Goal: Information Seeking & Learning: Learn about a topic

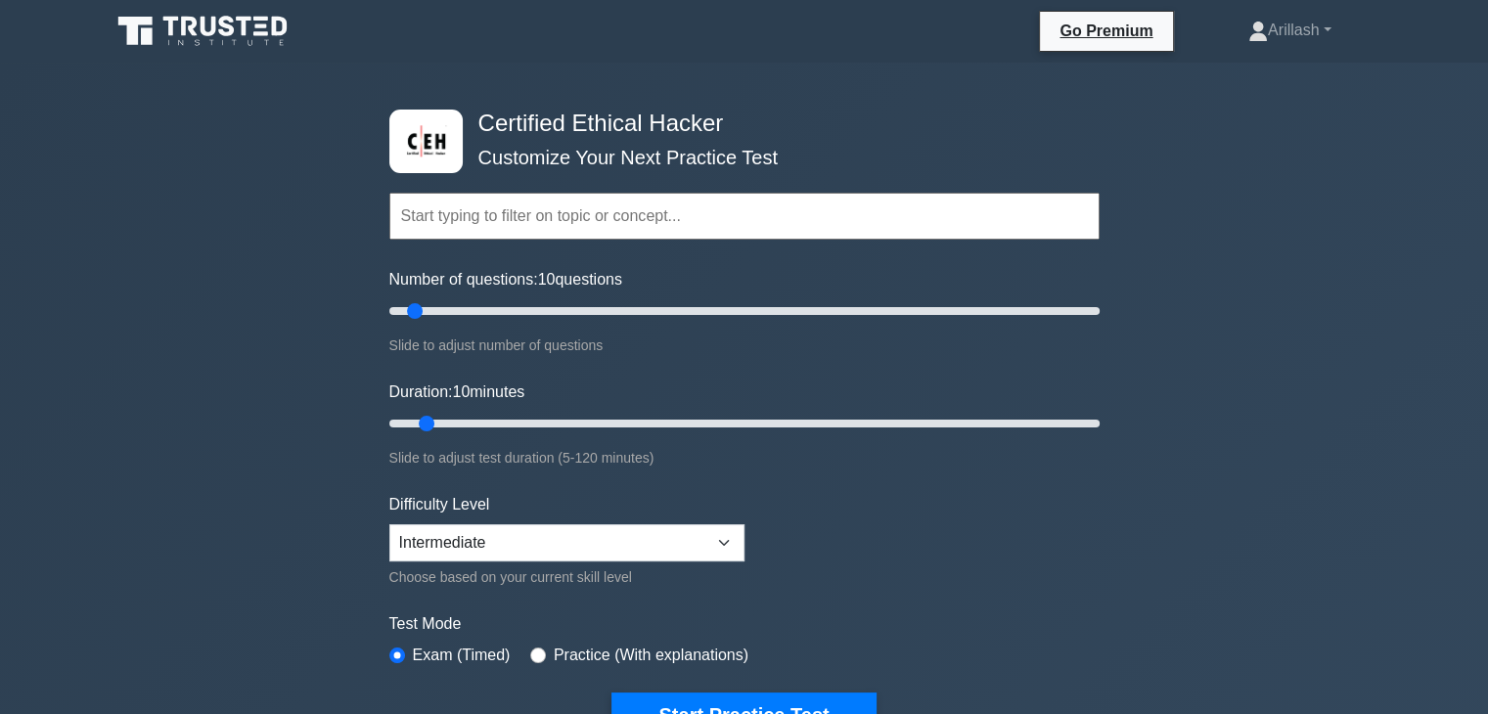
click at [643, 217] on input "text" at bounding box center [744, 216] width 710 height 47
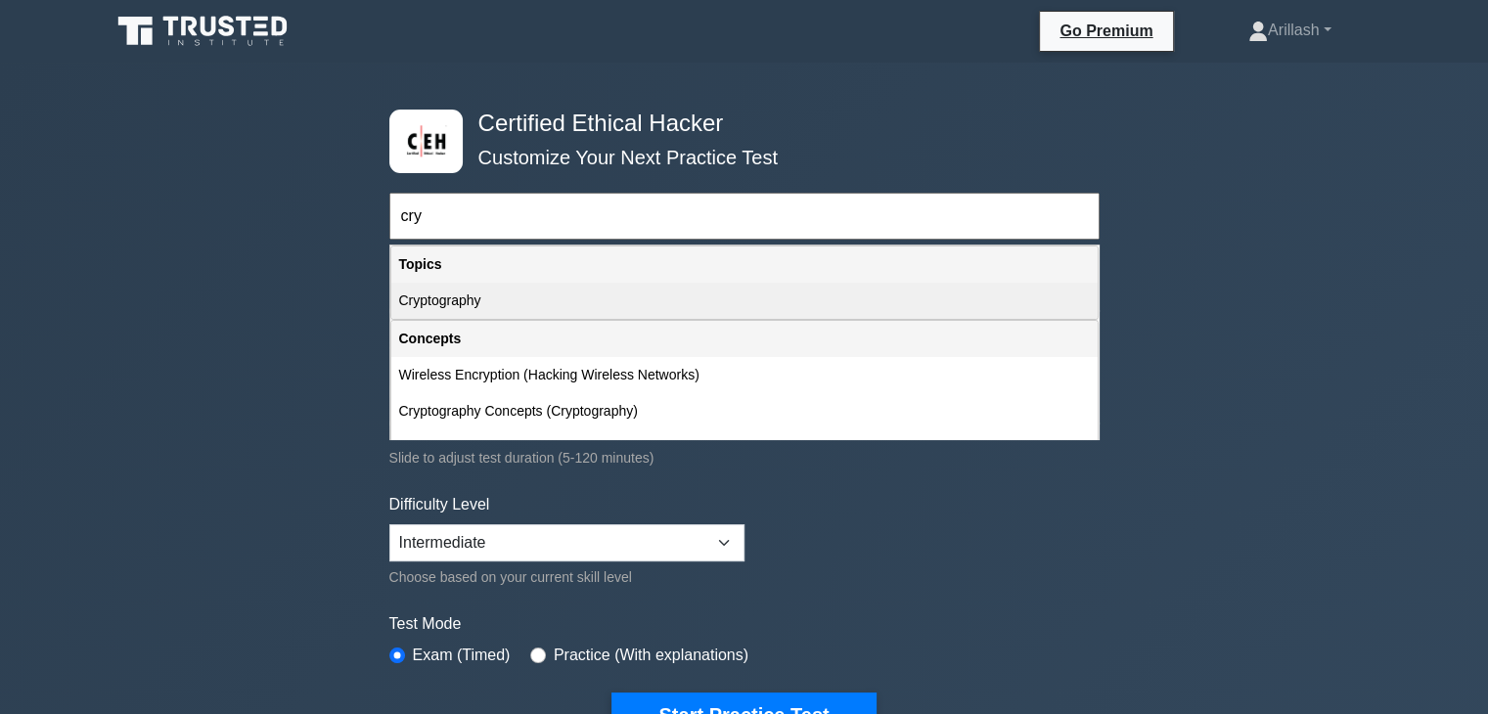
click at [596, 307] on div "Cryptography" at bounding box center [744, 301] width 706 height 36
type input "Cryptography"
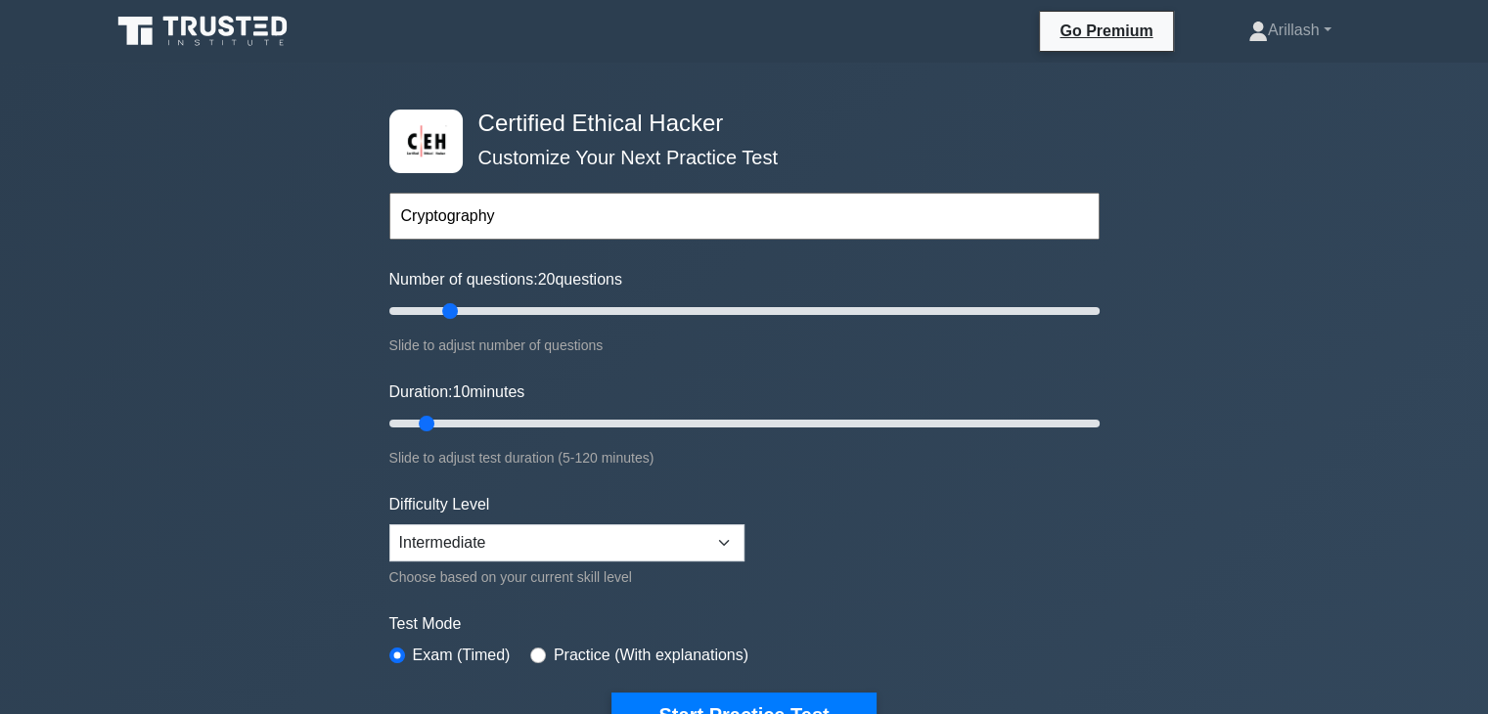
drag, startPoint x: 416, startPoint y: 312, endPoint x: 458, endPoint y: 308, distance: 42.2
type input "20"
click at [458, 308] on input "Number of questions: 20 questions" at bounding box center [744, 310] width 710 height 23
drag, startPoint x: 429, startPoint y: 423, endPoint x: 518, endPoint y: 418, distance: 89.2
type input "25"
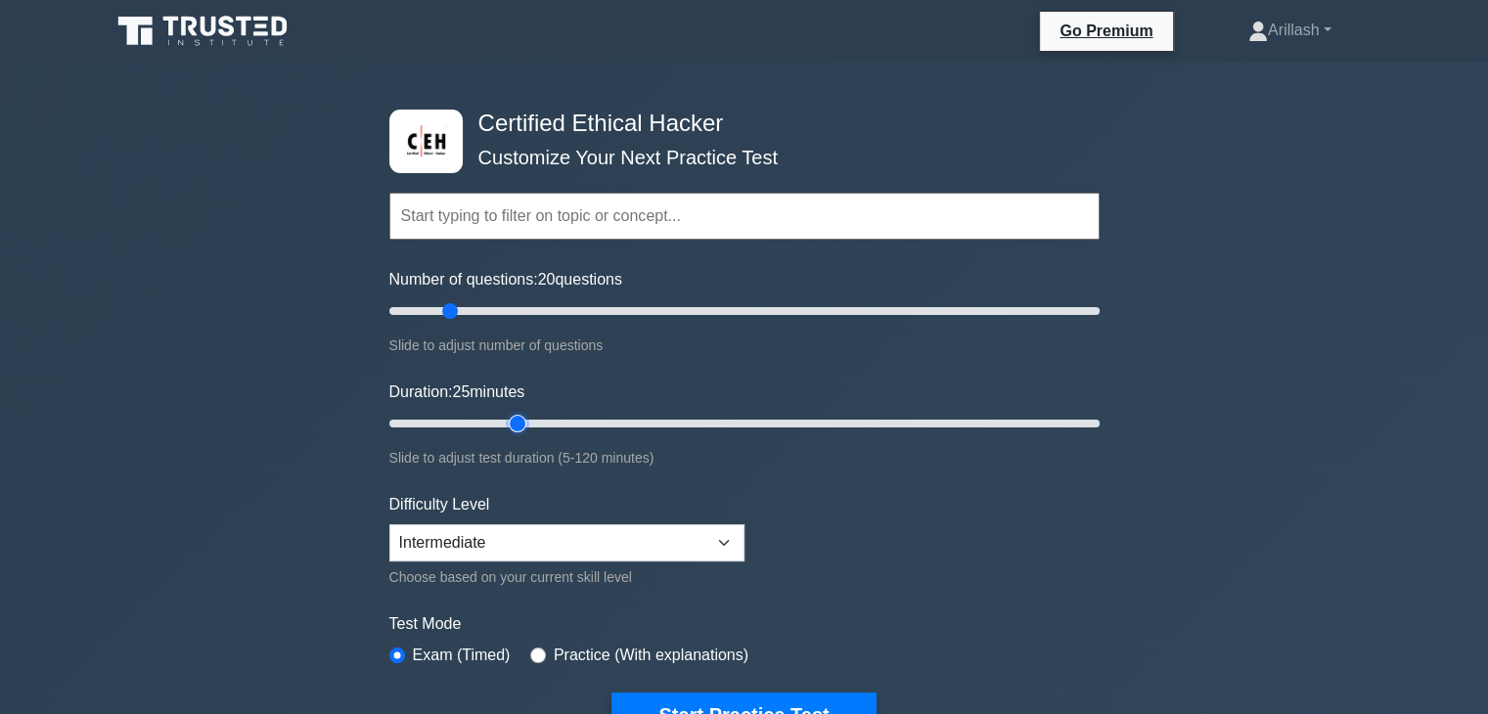
click at [518, 418] on input "Duration: 25 minutes" at bounding box center [744, 423] width 710 height 23
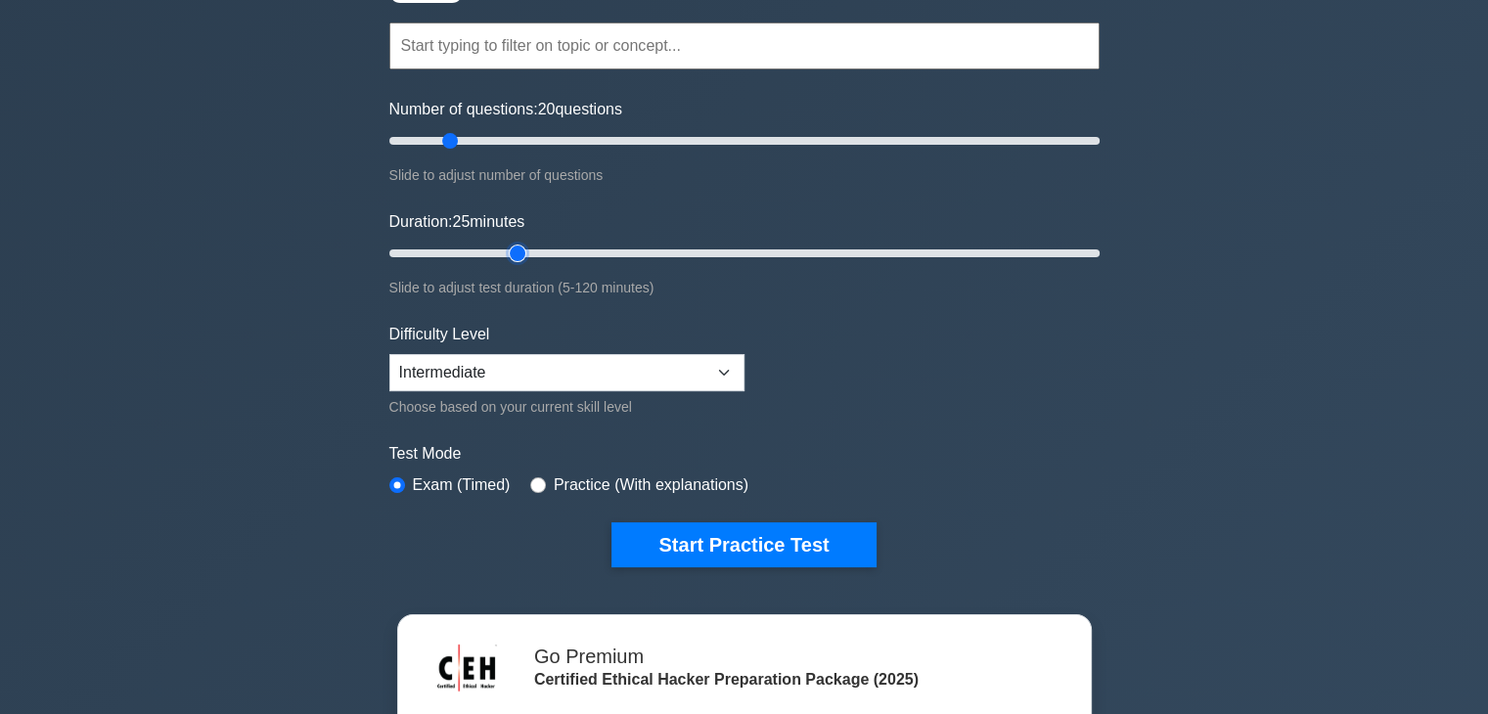
scroll to position [184, 0]
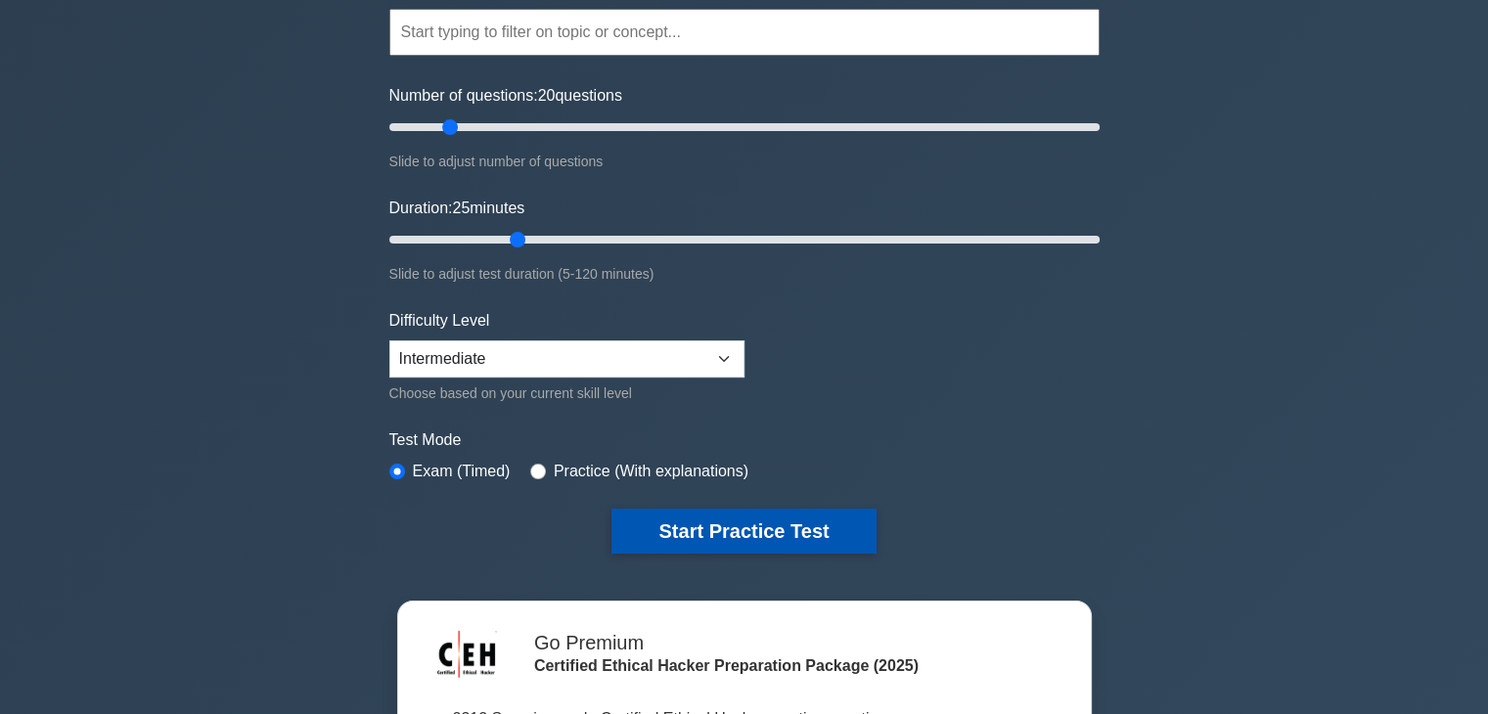
click at [706, 519] on button "Start Practice Test" at bounding box center [743, 531] width 264 height 45
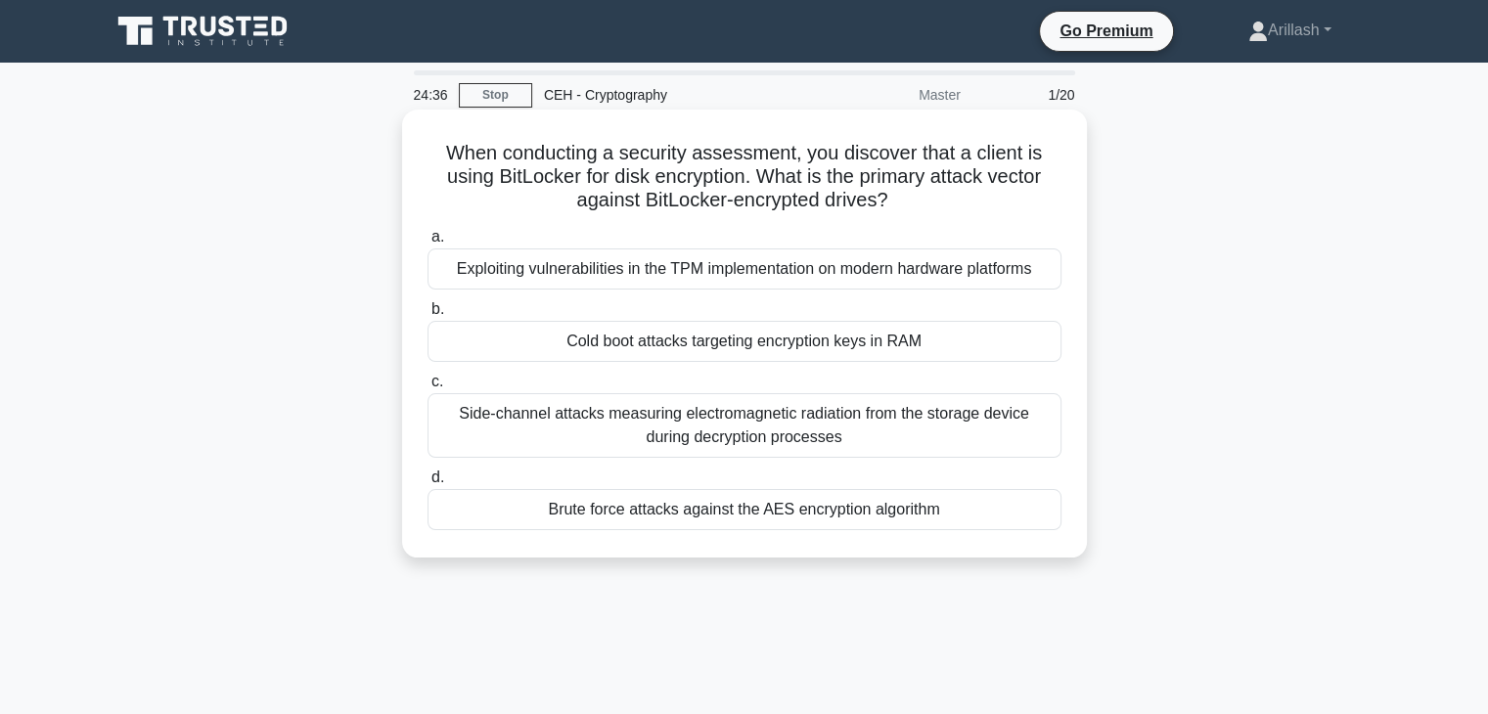
click at [614, 339] on div "Cold boot attacks targeting encryption keys in RAM" at bounding box center [744, 341] width 634 height 41
click at [427, 316] on input "b. Cold boot attacks targeting encryption keys in RAM" at bounding box center [427, 309] width 0 height 13
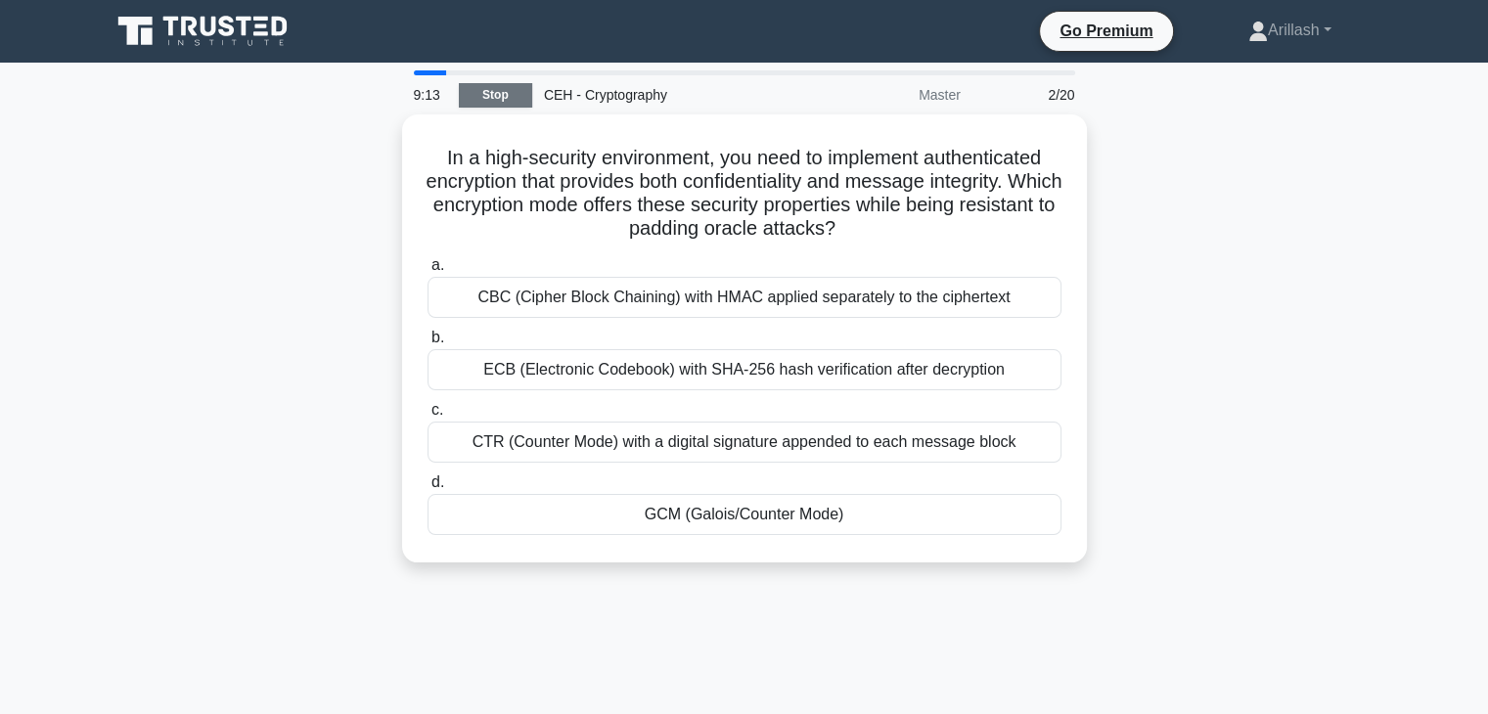
click at [474, 93] on link "Stop" at bounding box center [495, 95] width 73 height 24
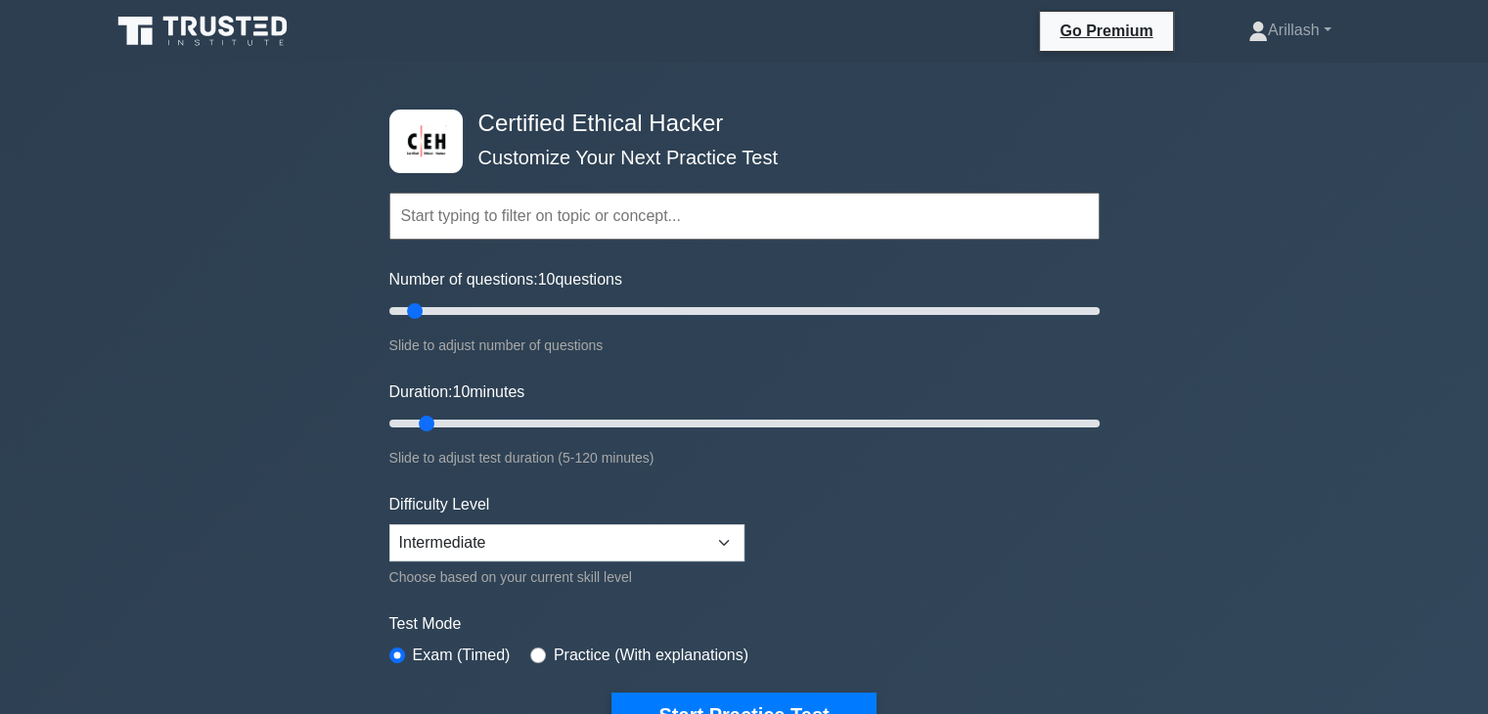
click at [578, 208] on input "text" at bounding box center [744, 216] width 710 height 47
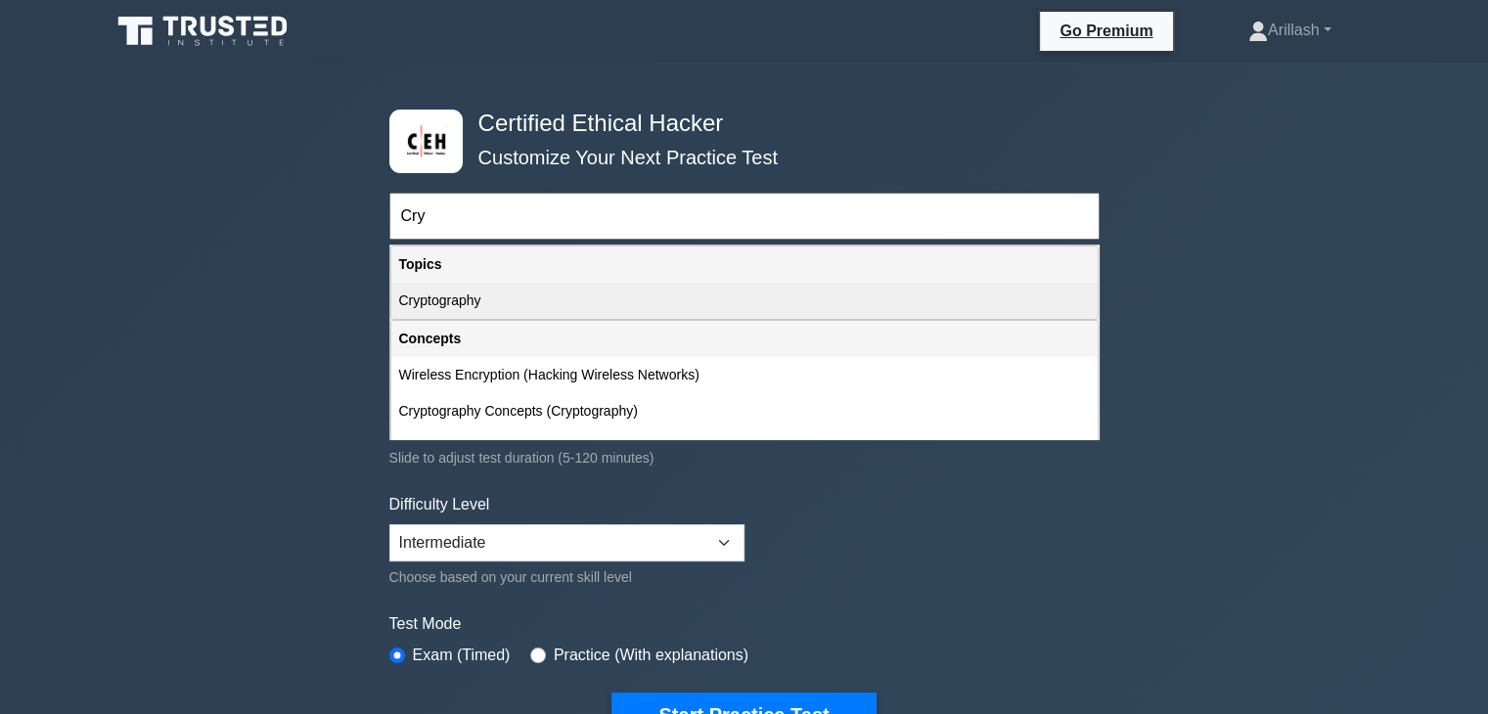
click at [561, 290] on div "Cryptography" at bounding box center [744, 301] width 706 height 36
type input "Cryptography"
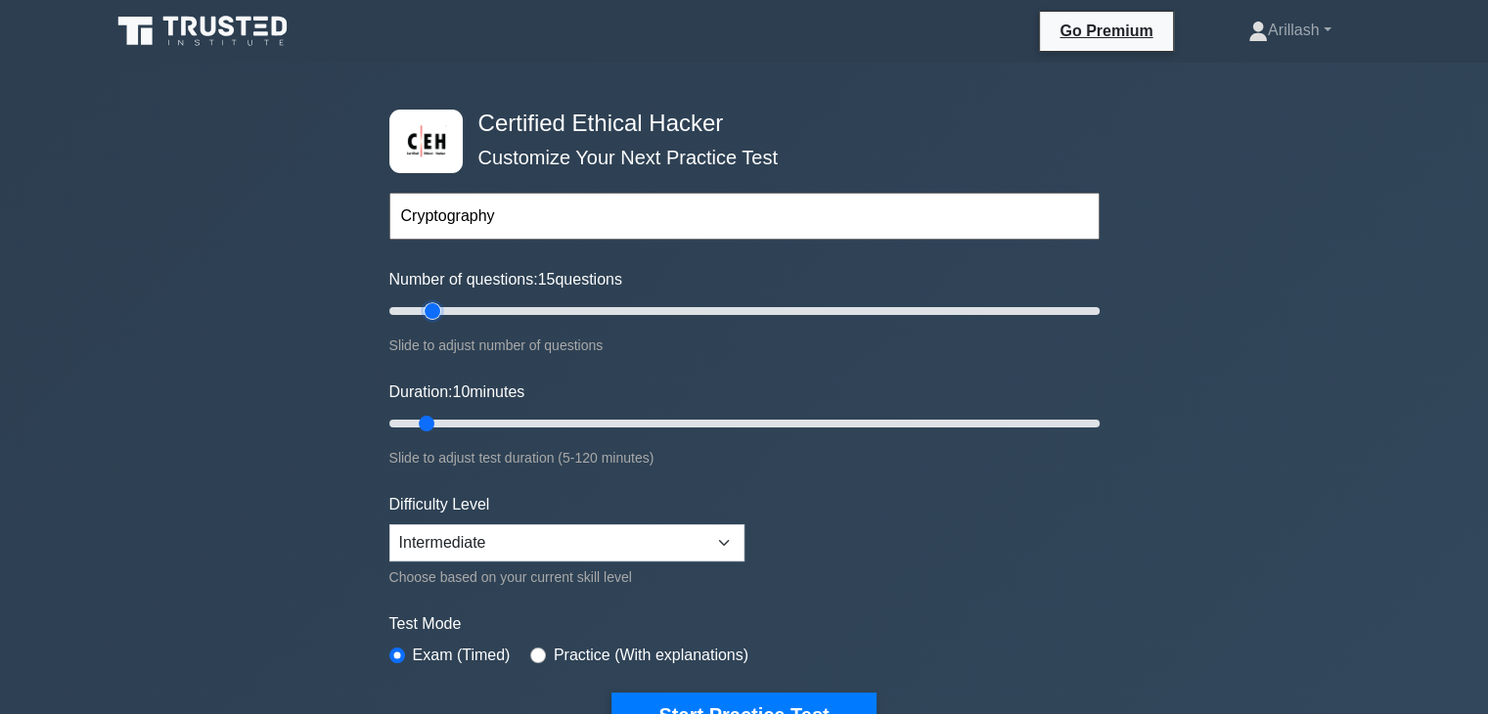
drag, startPoint x: 419, startPoint y: 307, endPoint x: 430, endPoint y: 309, distance: 11.9
type input "15"
click at [430, 309] on input "Number of questions: 15 questions" at bounding box center [744, 310] width 710 height 23
drag, startPoint x: 430, startPoint y: 421, endPoint x: 477, endPoint y: 411, distance: 48.0
type input "20"
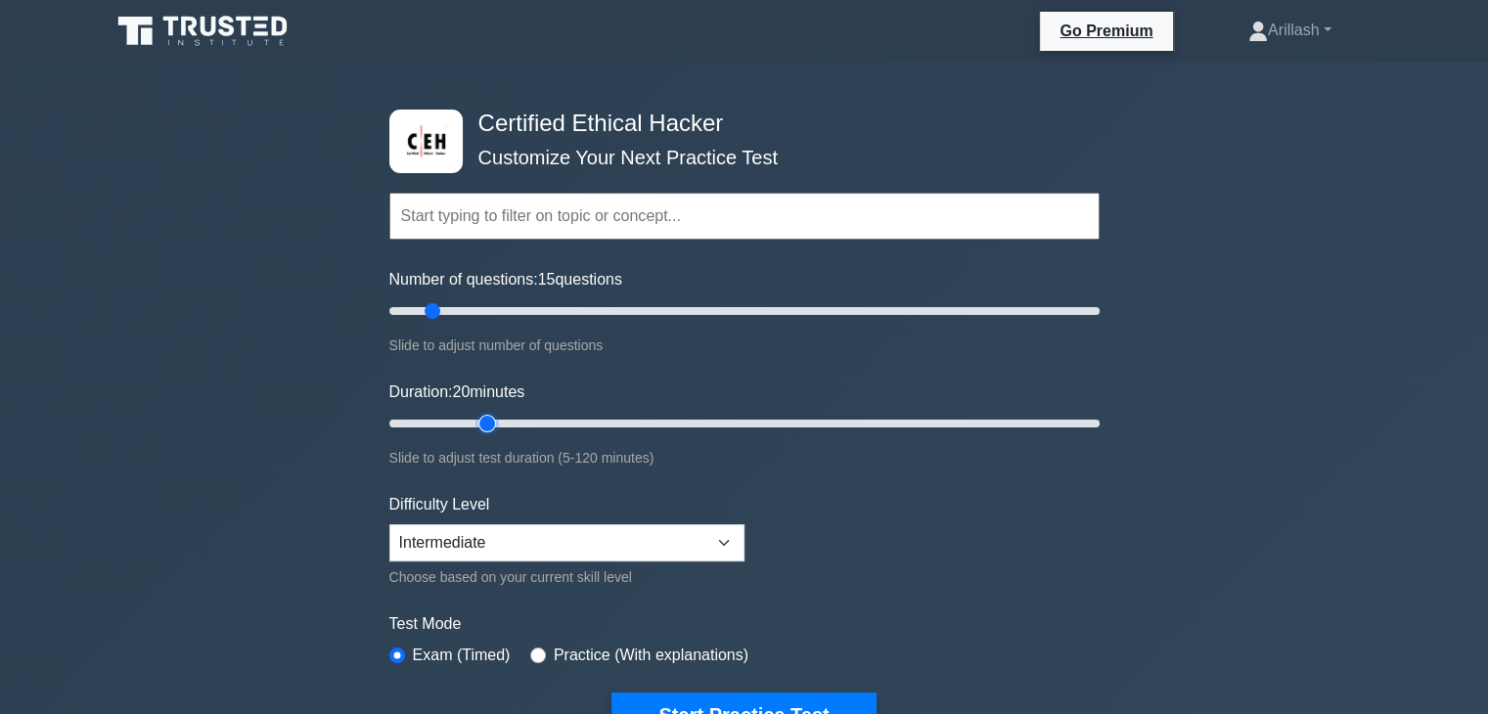
click at [477, 412] on input "Duration: 20 minutes" at bounding box center [744, 423] width 710 height 23
click at [479, 529] on select "Beginner Intermediate Expert" at bounding box center [566, 542] width 355 height 37
select select "beginner"
click at [389, 524] on select "Beginner Intermediate Expert" at bounding box center [566, 542] width 355 height 37
click at [512, 603] on form "Topics Introduction to Ethical Hacking Footprinting and Reconnaissance Scanning…" at bounding box center [744, 435] width 710 height 604
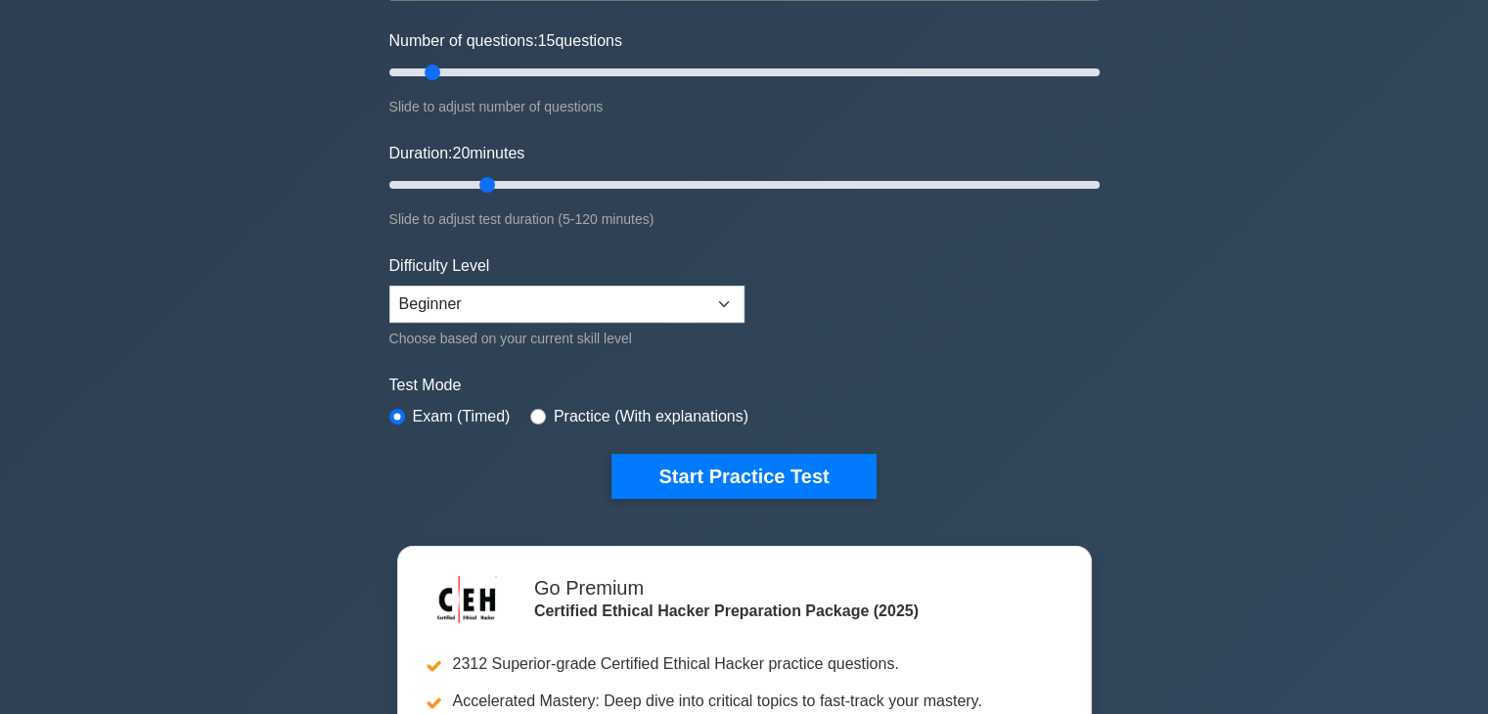
scroll to position [270, 0]
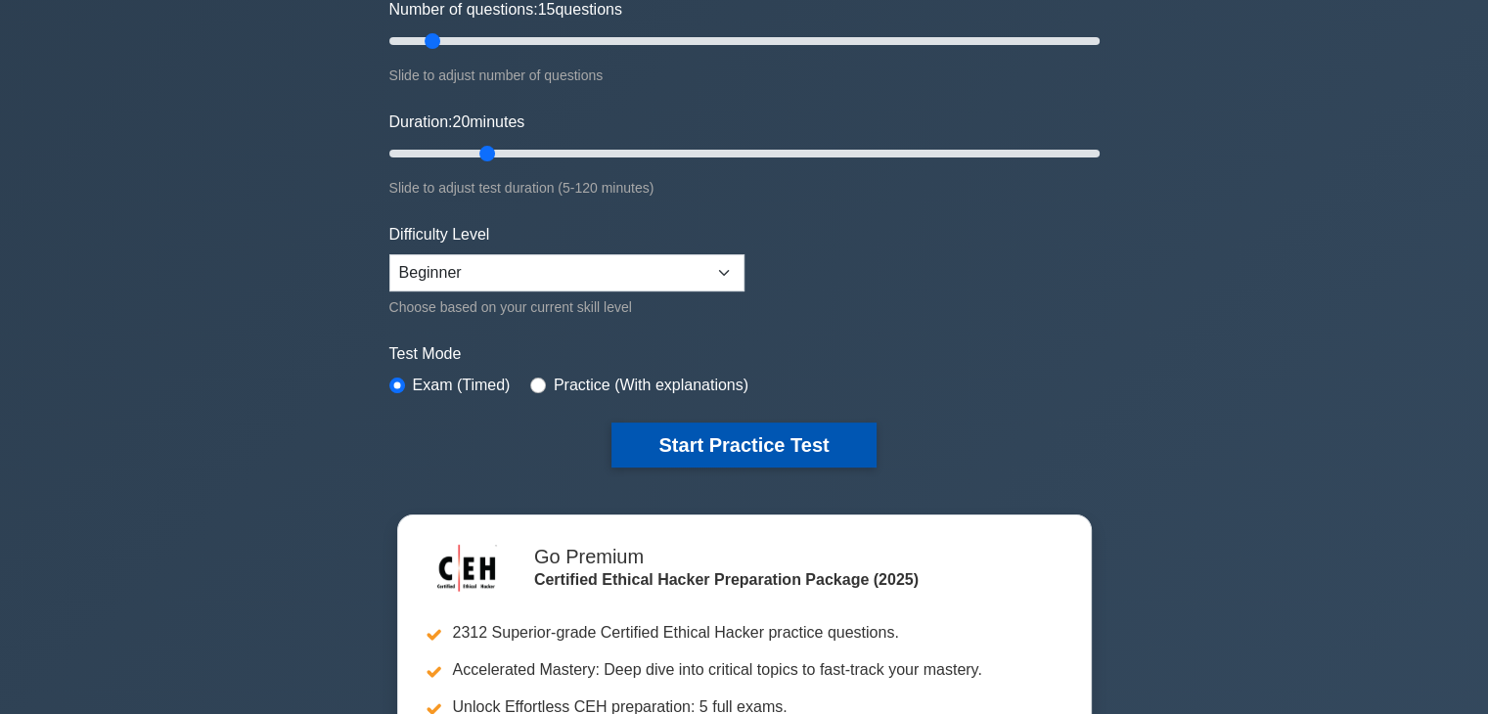
click at [713, 428] on button "Start Practice Test" at bounding box center [743, 444] width 264 height 45
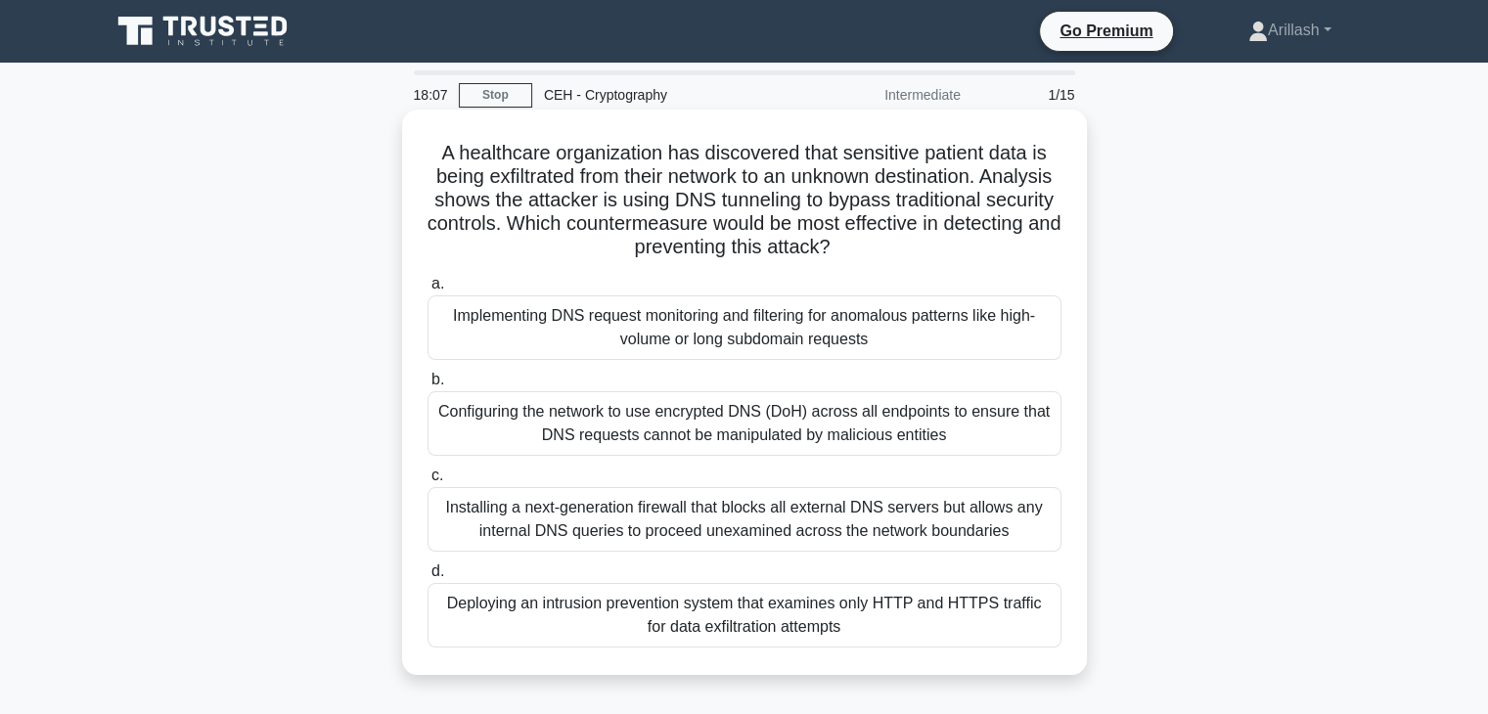
click at [556, 329] on div "Implementing DNS request monitoring and filtering for anomalous patterns like h…" at bounding box center [744, 327] width 634 height 65
click at [427, 290] on input "a. Implementing DNS request monitoring and filtering for anomalous patterns lik…" at bounding box center [427, 284] width 0 height 13
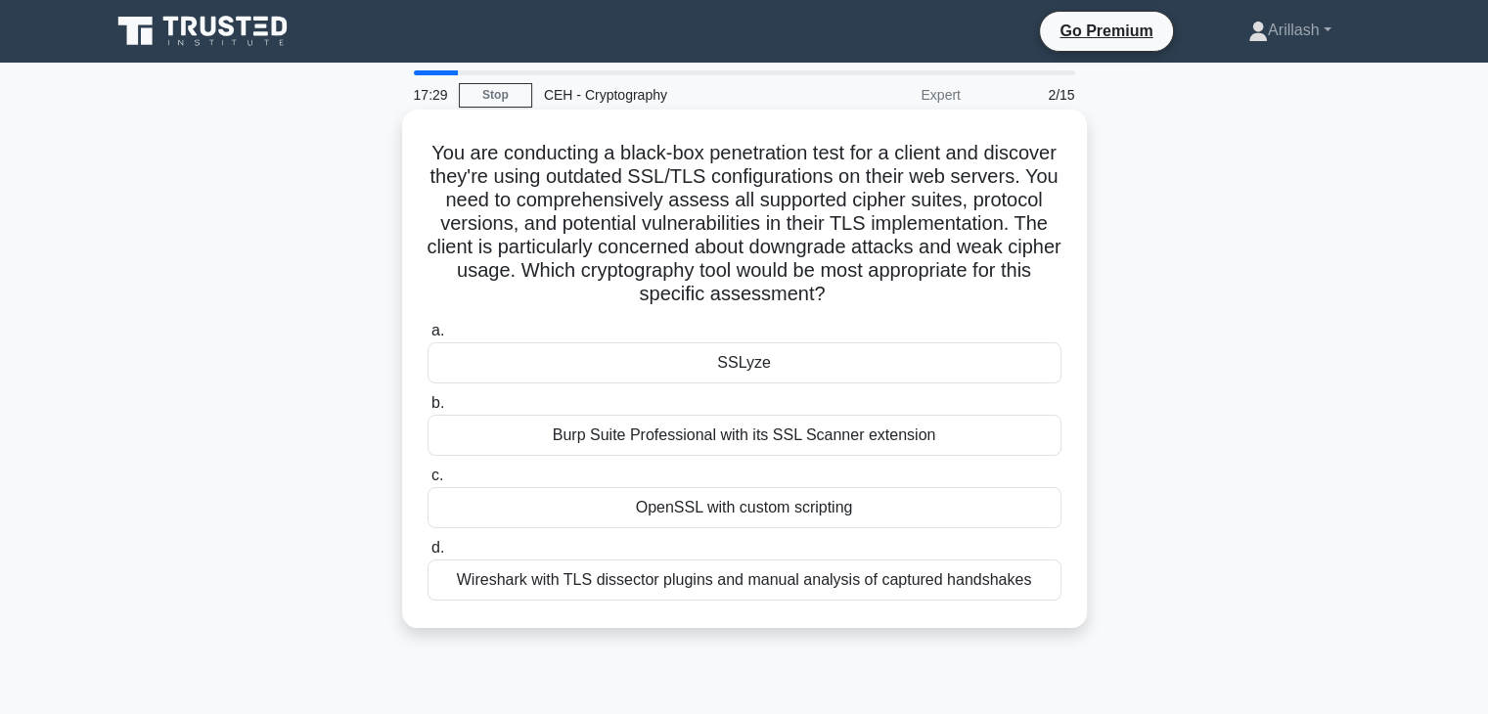
click at [569, 375] on div "SSLyze" at bounding box center [744, 362] width 634 height 41
click at [427, 337] on input "a. SSLyze" at bounding box center [427, 331] width 0 height 13
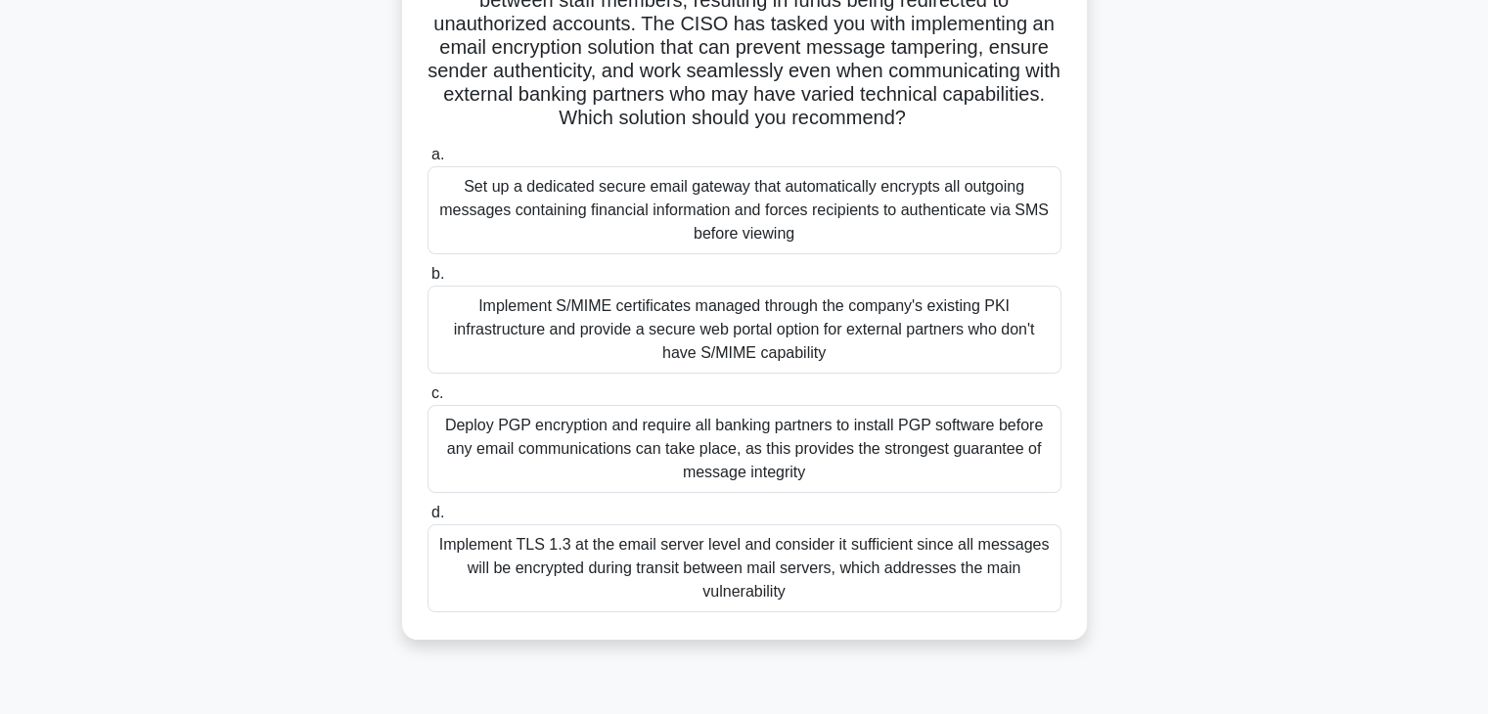
scroll to position [226, 0]
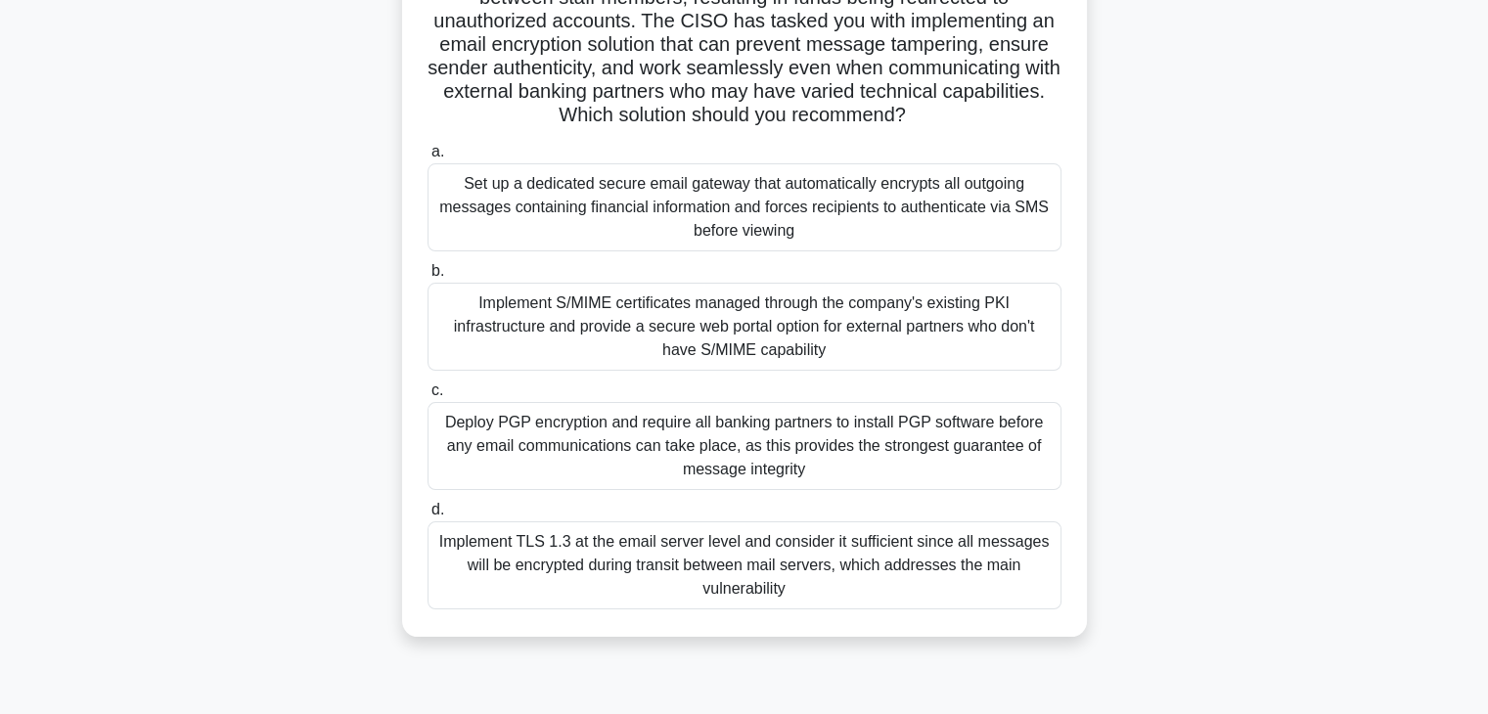
click at [557, 576] on div "Implement TLS 1.3 at the email server level and consider it sufficient since al…" at bounding box center [744, 565] width 634 height 88
click at [427, 516] on input "d. Implement TLS 1.3 at the email server level and consider it sufficient since…" at bounding box center [427, 510] width 0 height 13
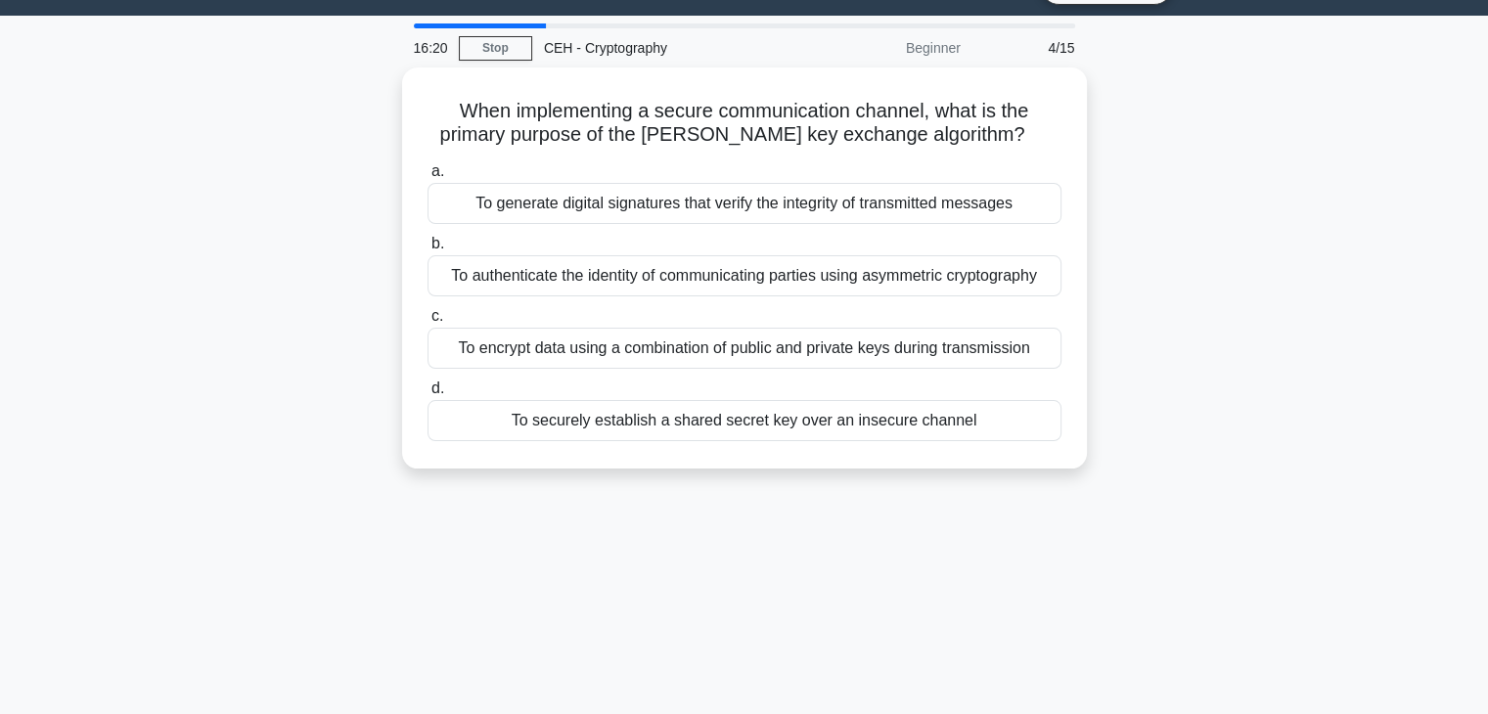
scroll to position [0, 0]
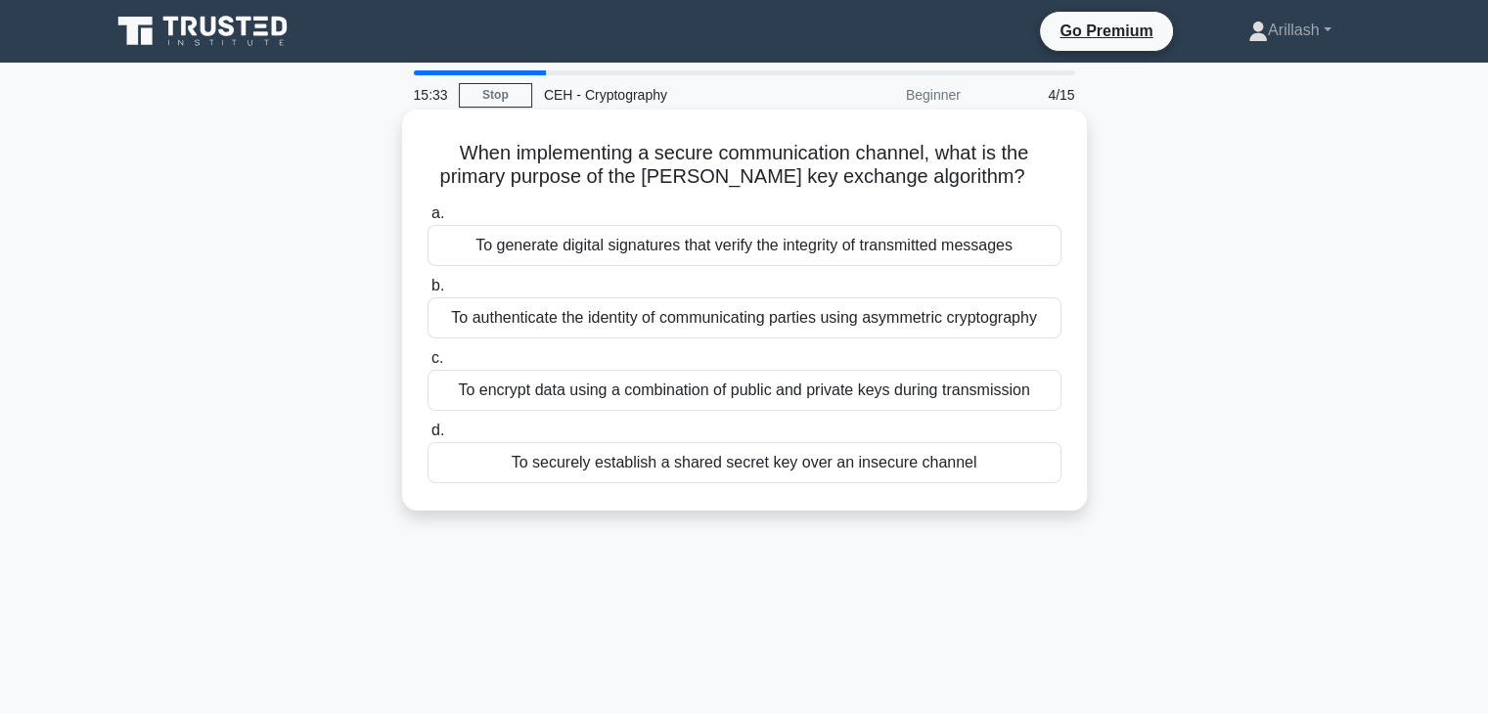
click at [552, 461] on div "To securely establish a shared secret key over an insecure channel" at bounding box center [744, 462] width 634 height 41
click at [427, 437] on input "d. To securely establish a shared secret key over an insecure channel" at bounding box center [427, 430] width 0 height 13
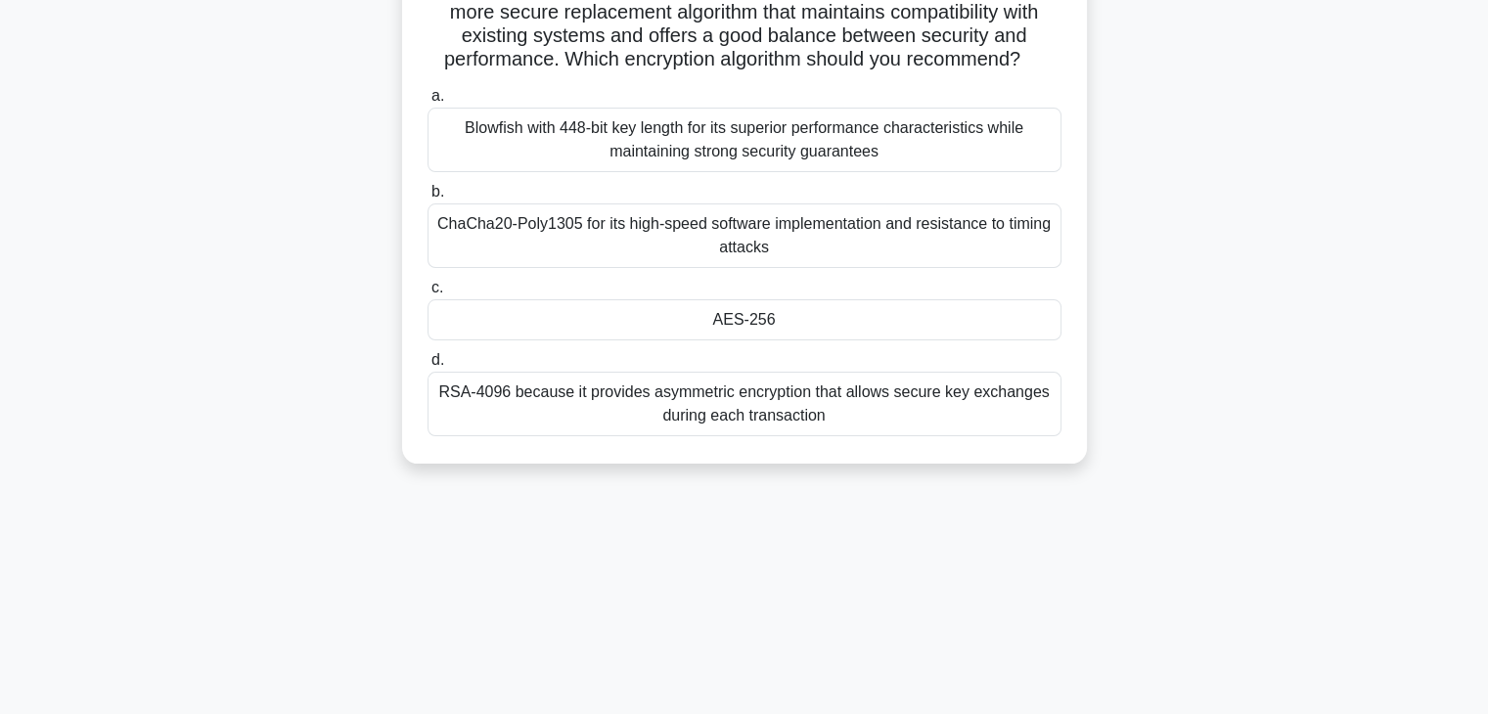
scroll to position [235, 0]
click at [528, 338] on div "AES-256" at bounding box center [744, 319] width 634 height 41
click at [427, 294] on input "c. AES-256" at bounding box center [427, 288] width 0 height 13
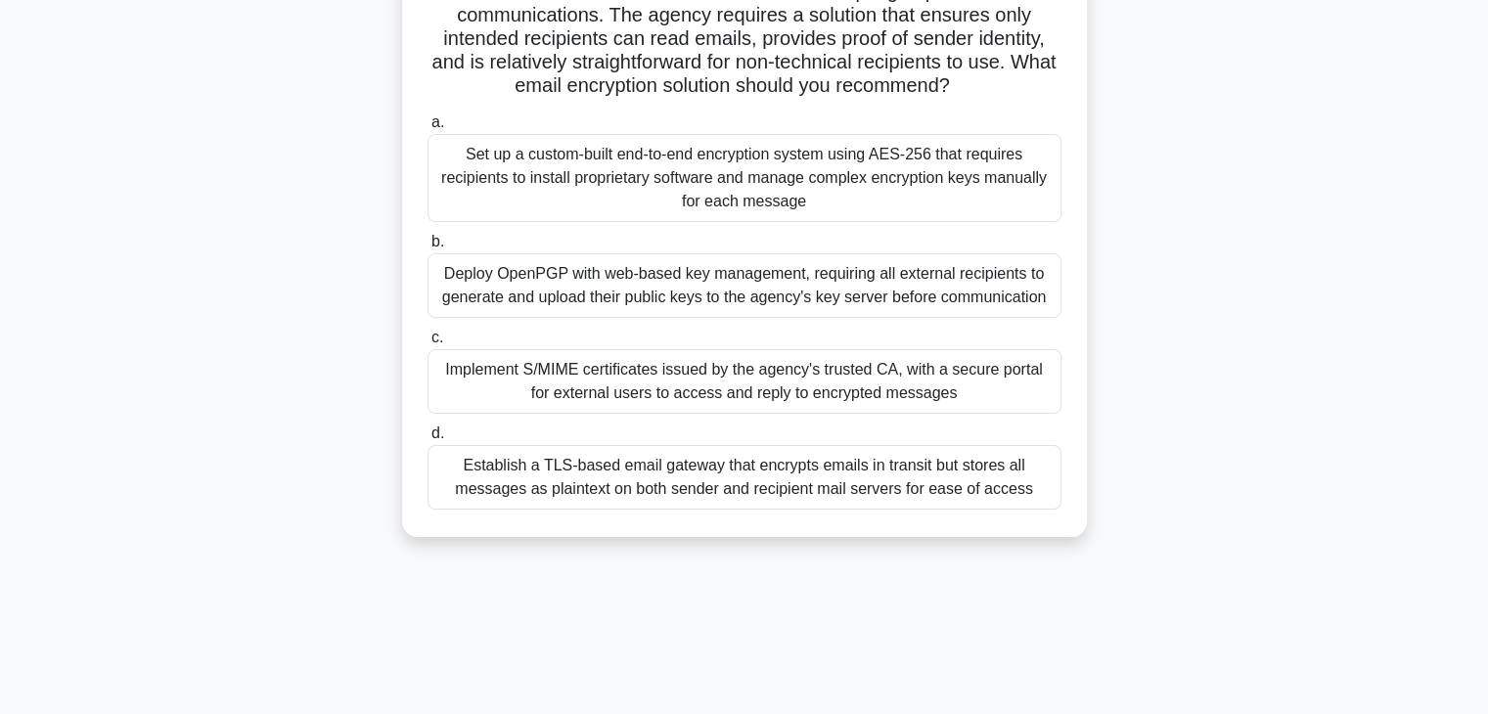
scroll to position [278, 0]
